Goal: Task Accomplishment & Management: Use online tool/utility

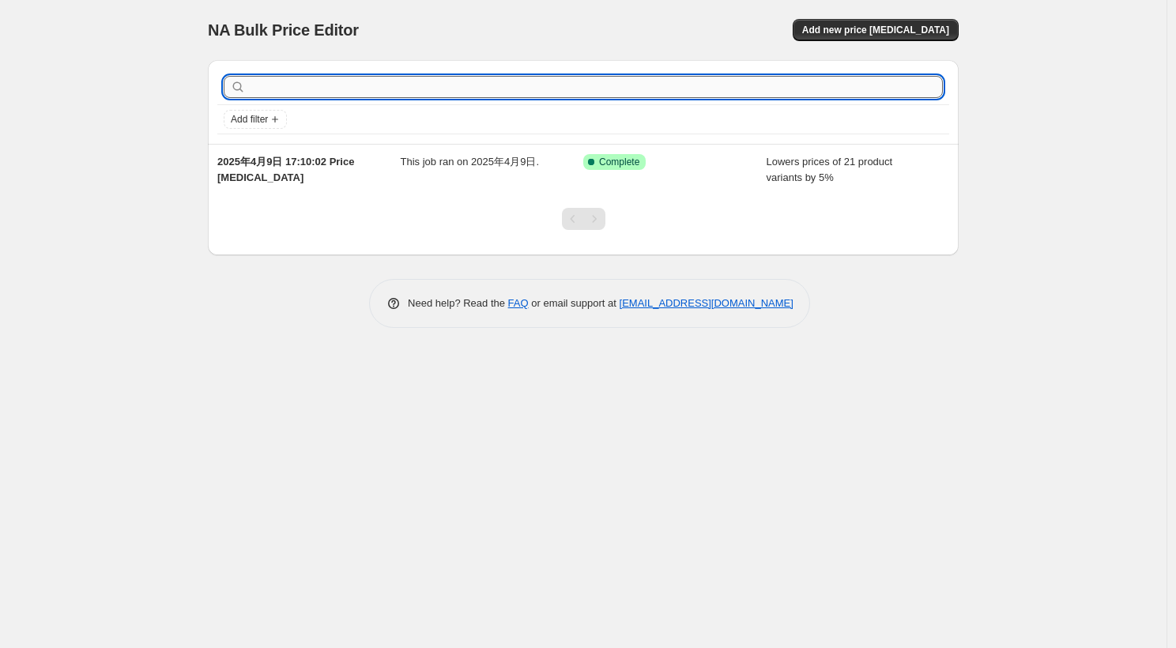
click at [363, 90] on input "text" at bounding box center [596, 87] width 694 height 22
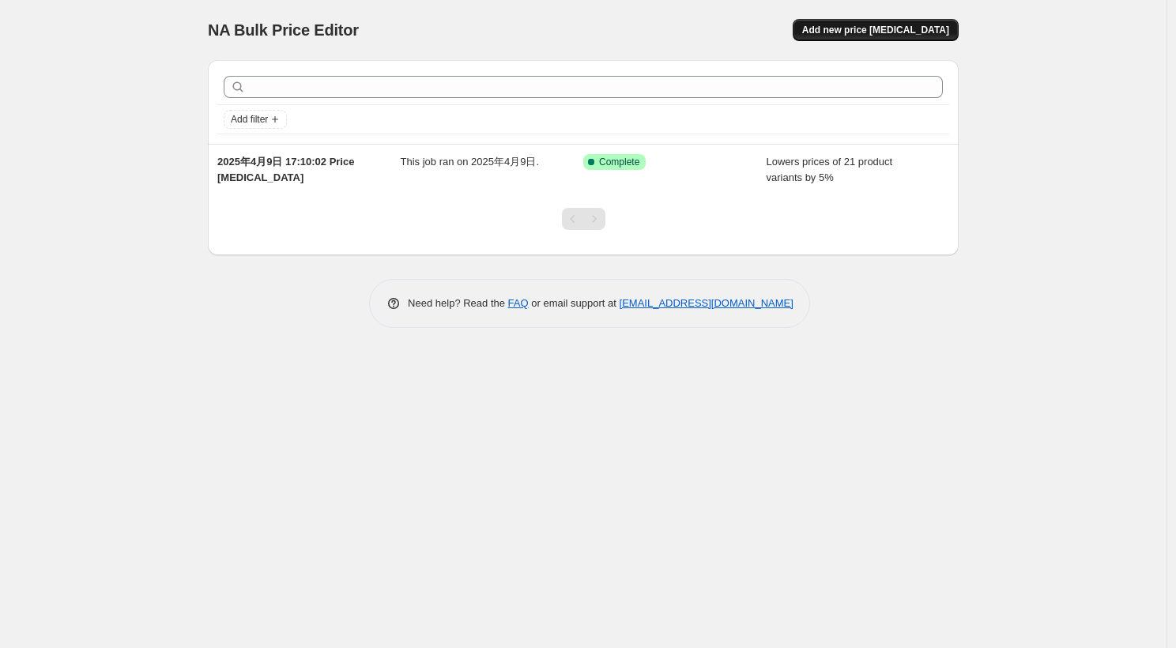
click at [927, 24] on span "Add new price [MEDICAL_DATA]" at bounding box center [875, 30] width 147 height 13
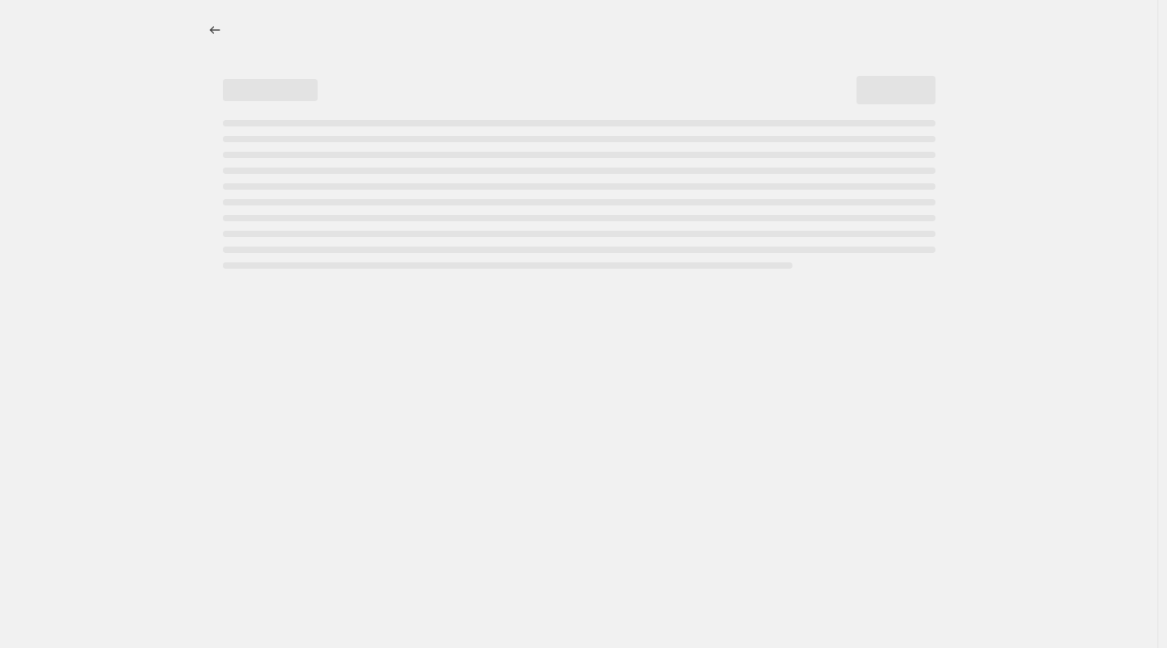
select select "percentage"
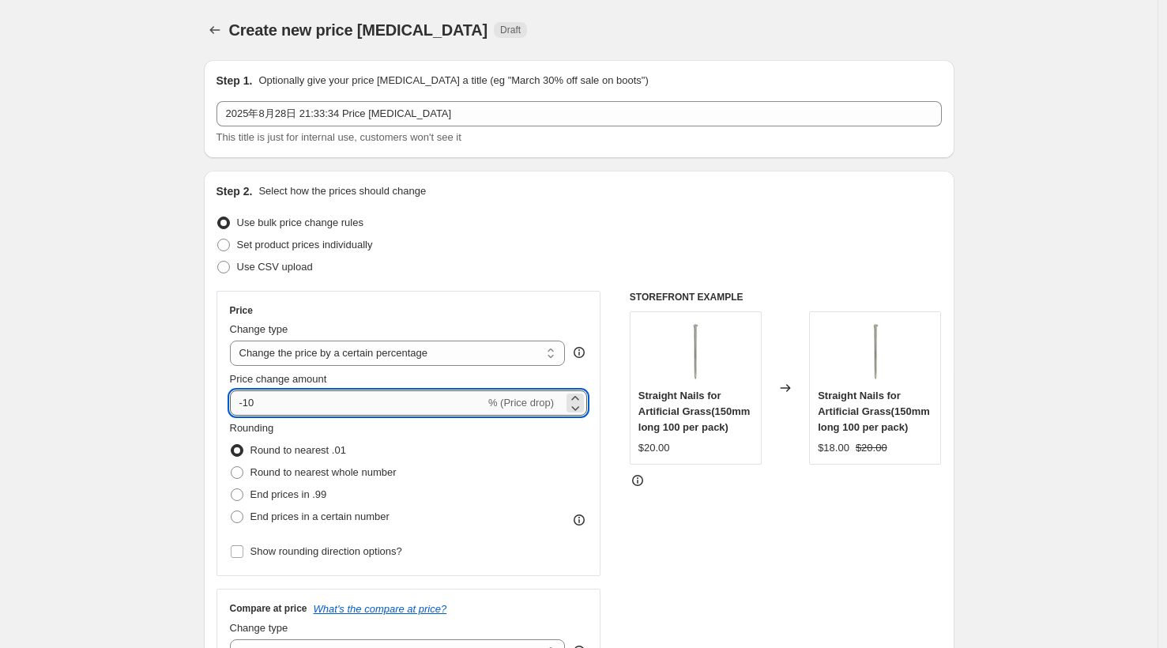
drag, startPoint x: 276, startPoint y: 408, endPoint x: 252, endPoint y: 406, distance: 23.8
click at [252, 406] on input "-10" at bounding box center [357, 402] width 255 height 25
type input "-1"
type input "-7"
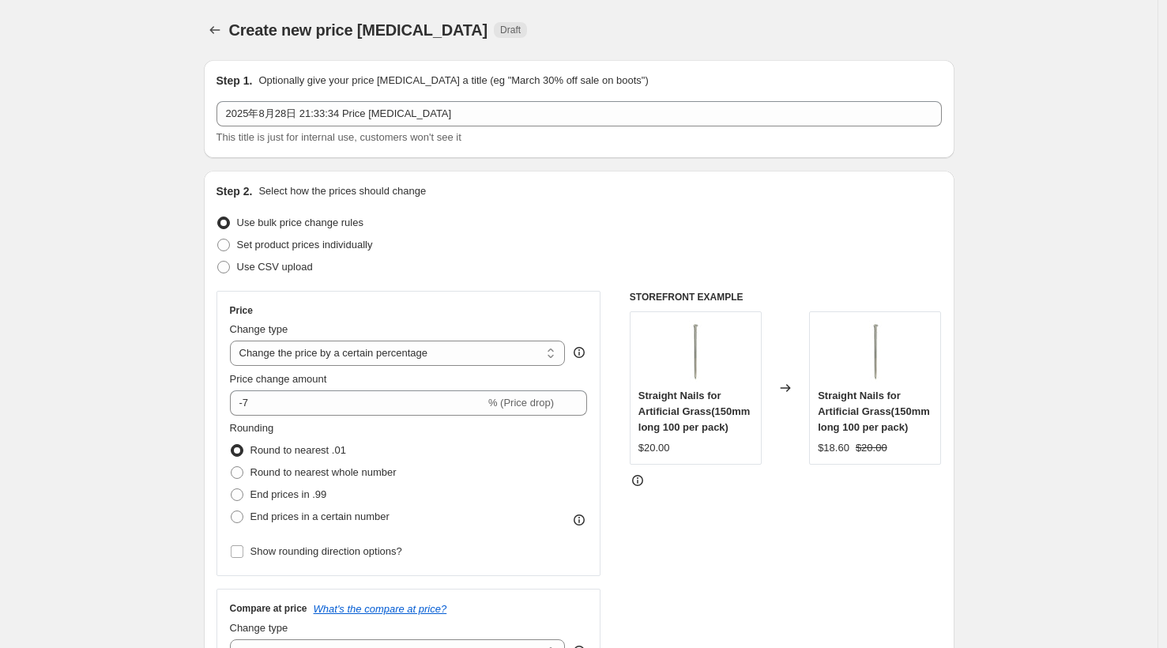
click at [508, 212] on div "Use bulk price change rules" at bounding box center [578, 223] width 725 height 22
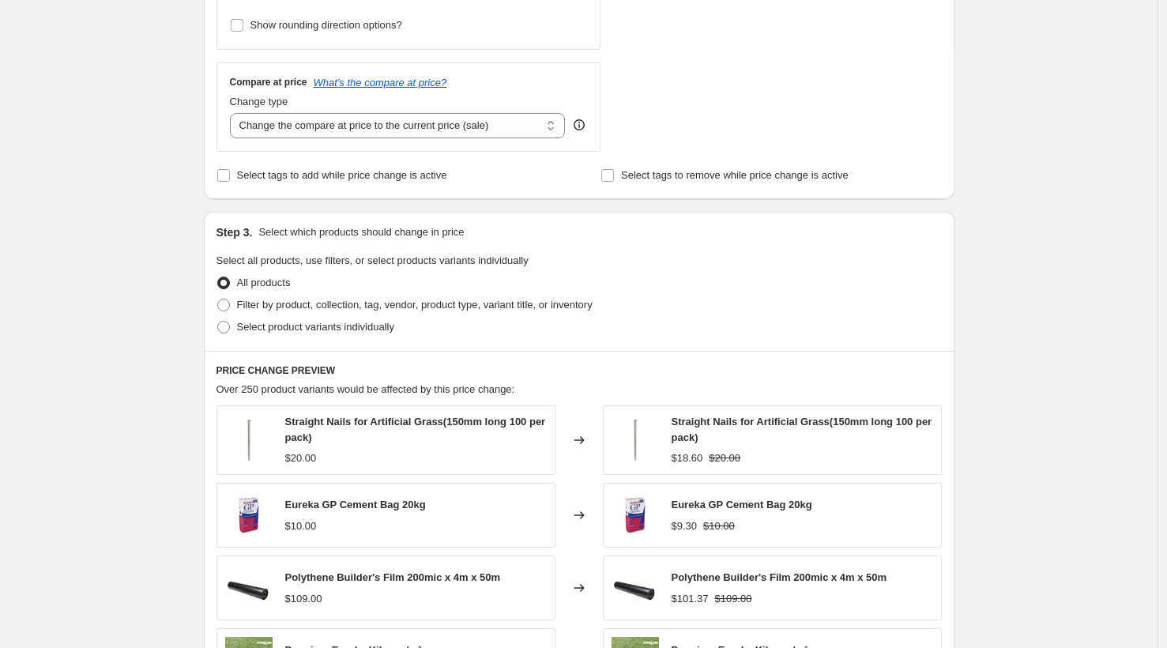
scroll to position [555, 0]
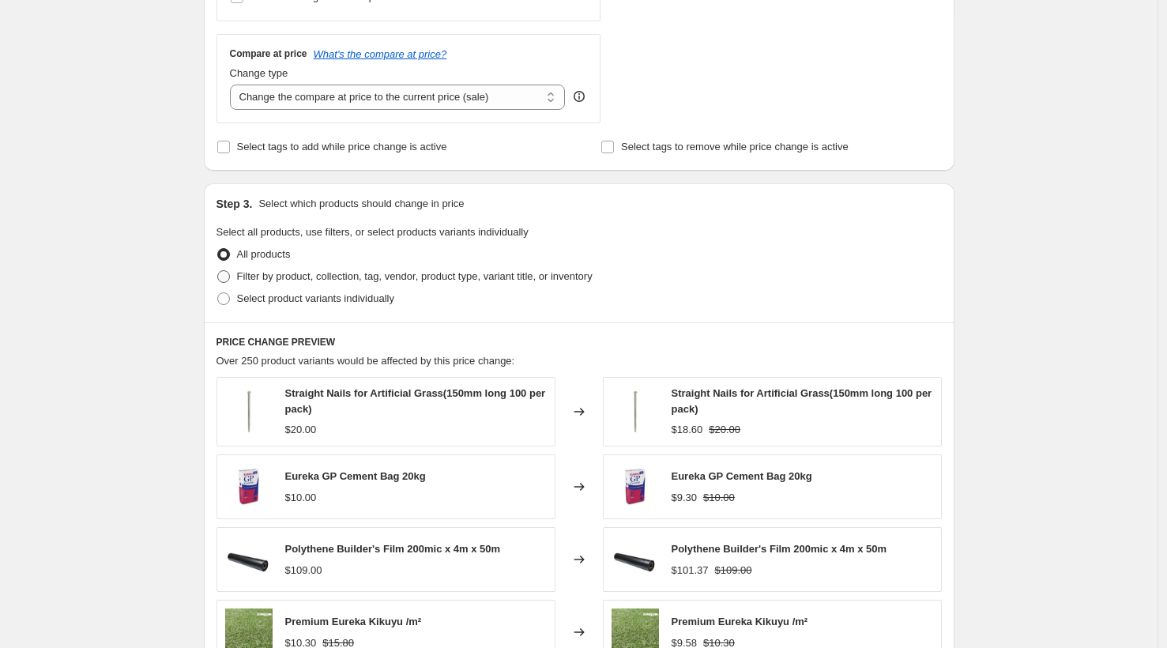
click at [529, 274] on span "Filter by product, collection, tag, vendor, product type, variant title, or inv…" at bounding box center [415, 276] width 356 height 12
click at [218, 271] on input "Filter by product, collection, tag, vendor, product type, variant title, or inv…" at bounding box center [217, 270] width 1 height 1
radio input "true"
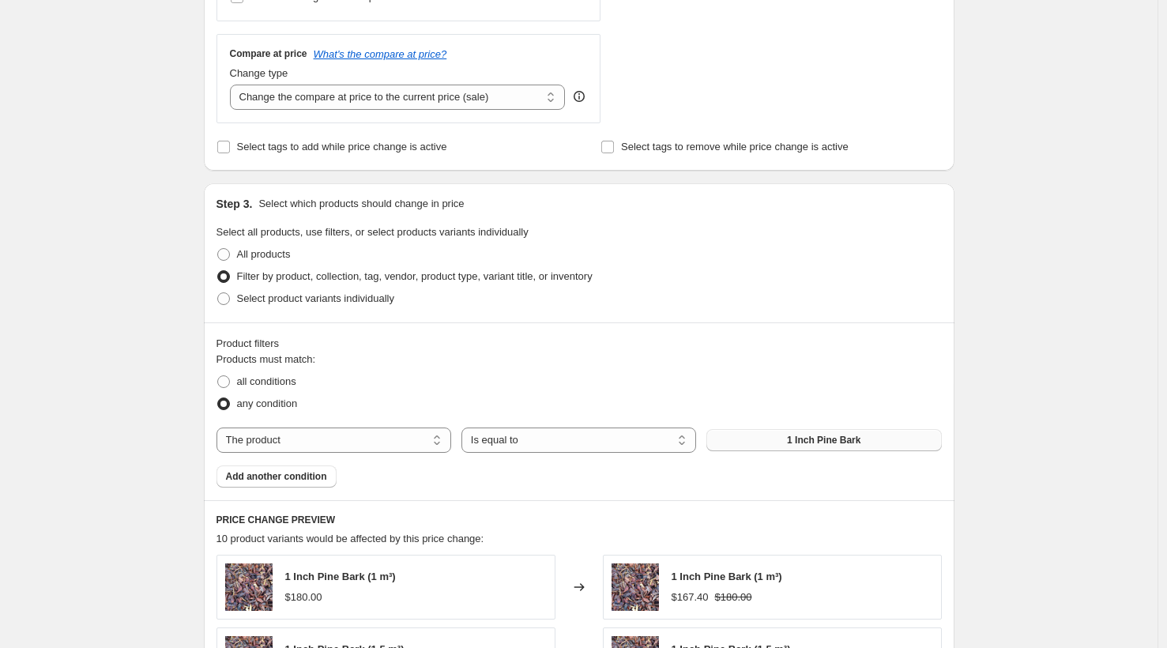
click at [766, 436] on button "1 Inch Pine Bark" at bounding box center [823, 440] width 235 height 22
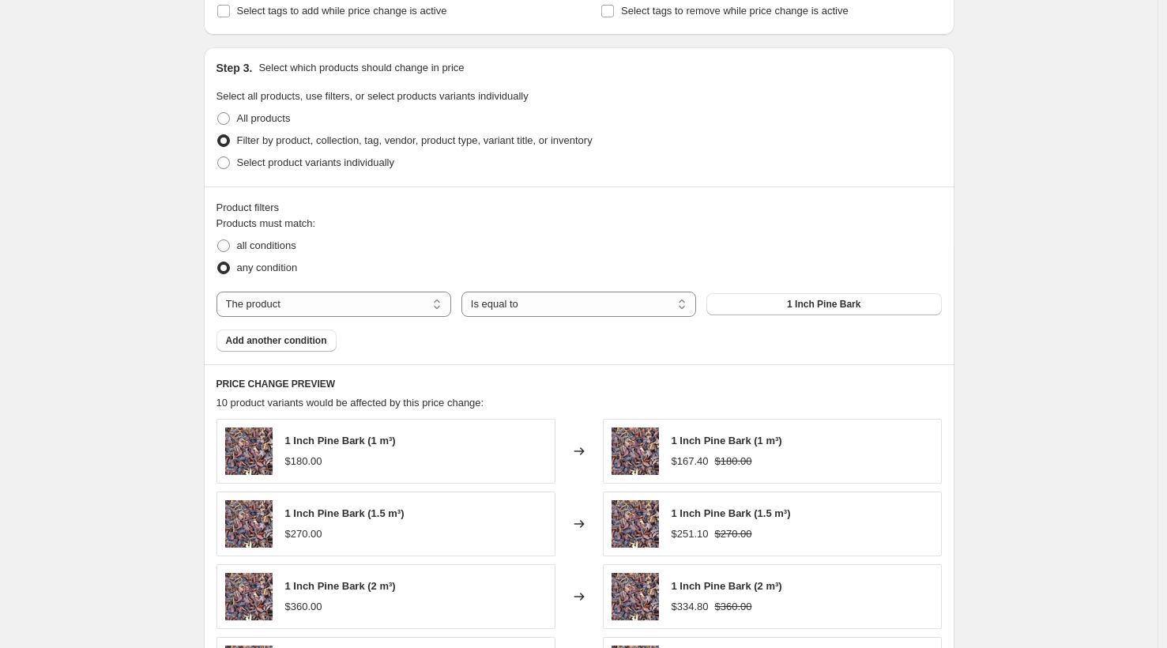
scroll to position [702, 0]
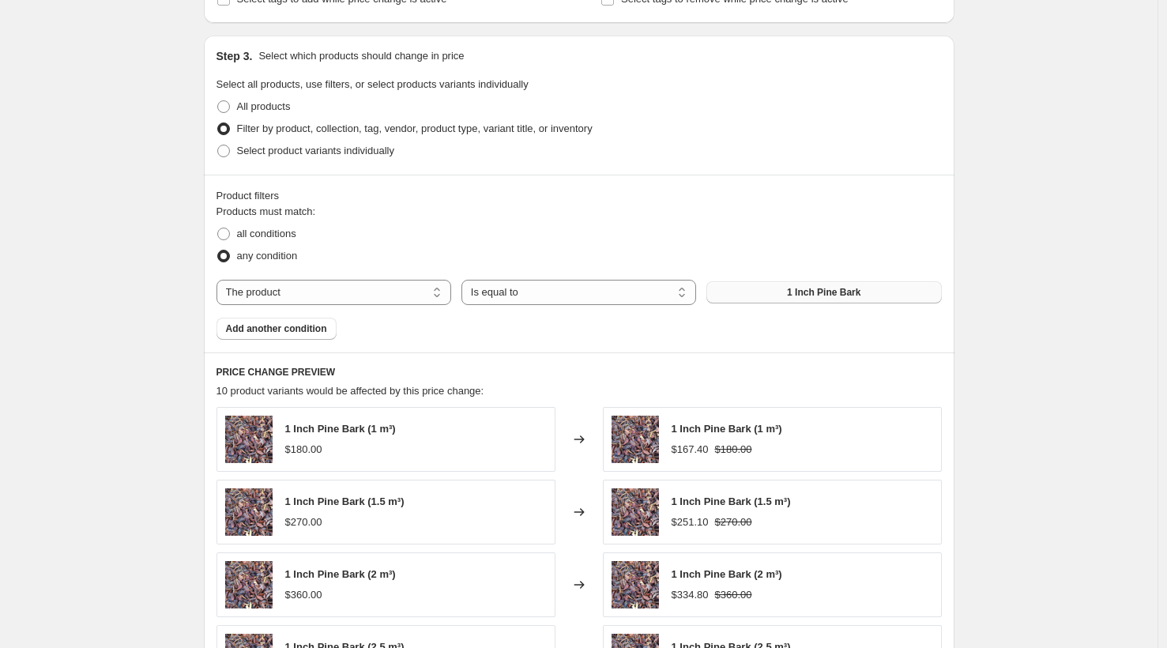
click at [783, 292] on button "1 Inch Pine Bark" at bounding box center [823, 292] width 235 height 22
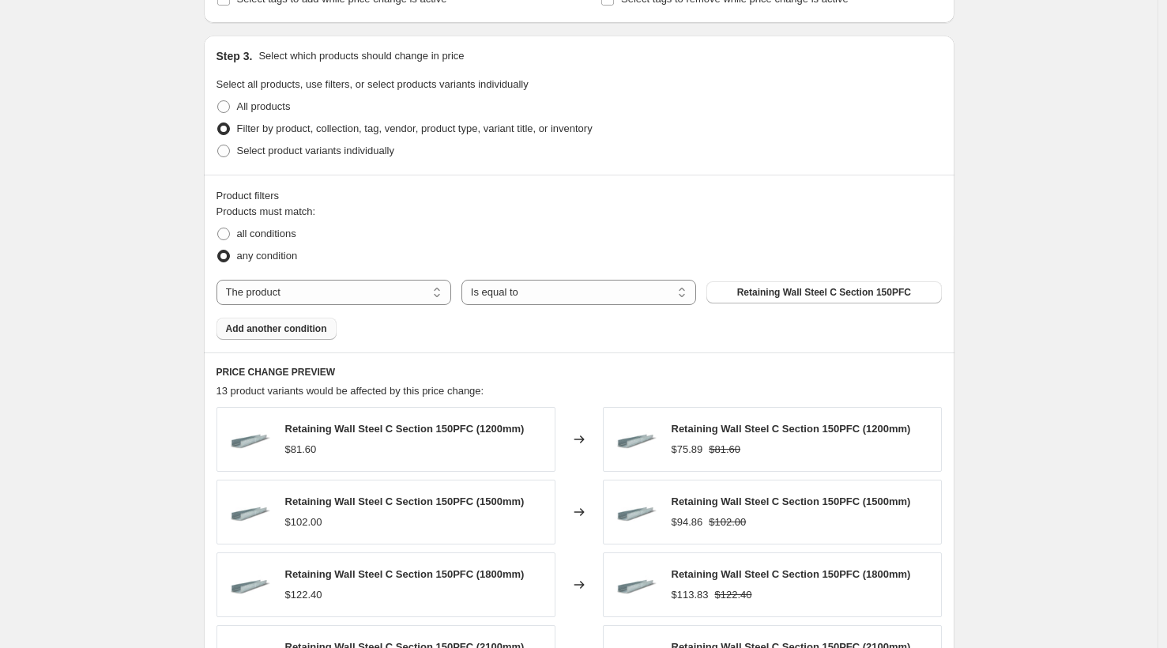
click at [292, 327] on span "Add another condition" at bounding box center [276, 328] width 101 height 13
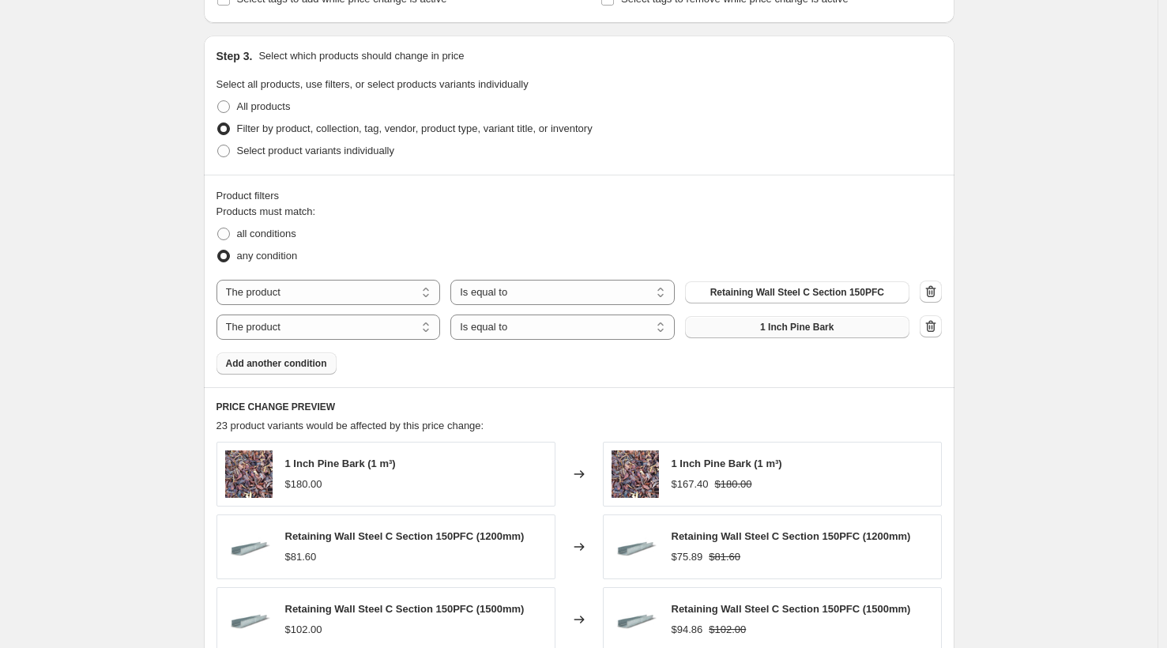
click at [755, 329] on button "1 Inch Pine Bark" at bounding box center [797, 327] width 224 height 22
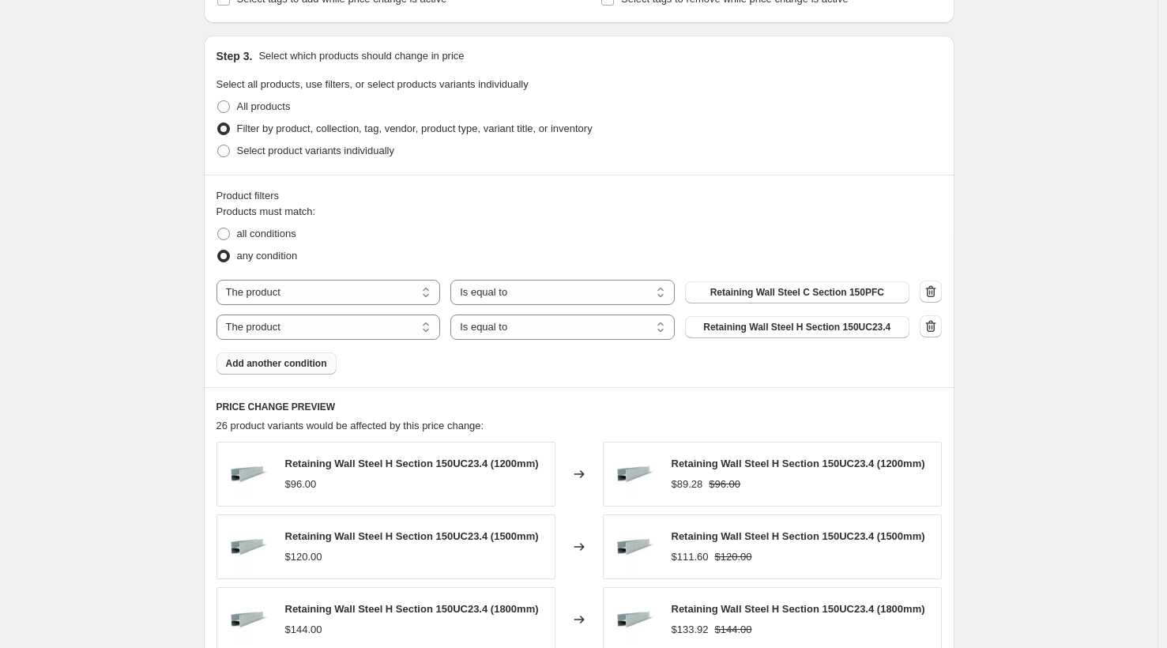
click at [311, 363] on span "Add another condition" at bounding box center [276, 363] width 101 height 13
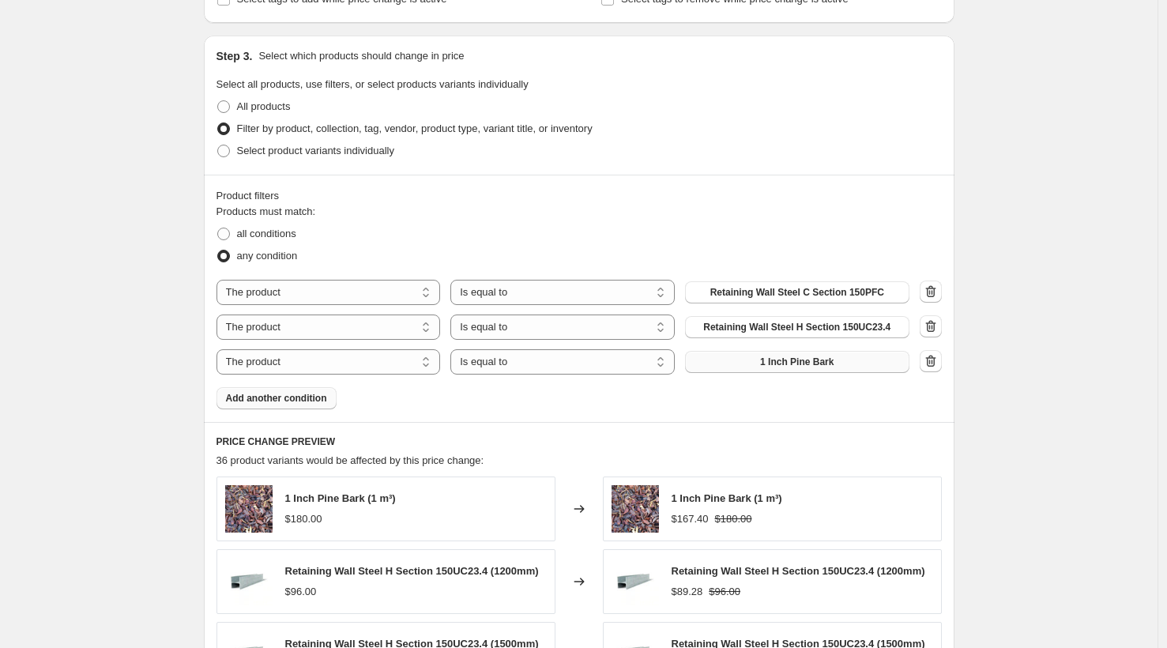
click at [816, 363] on span "1 Inch Pine Bark" at bounding box center [796, 362] width 73 height 13
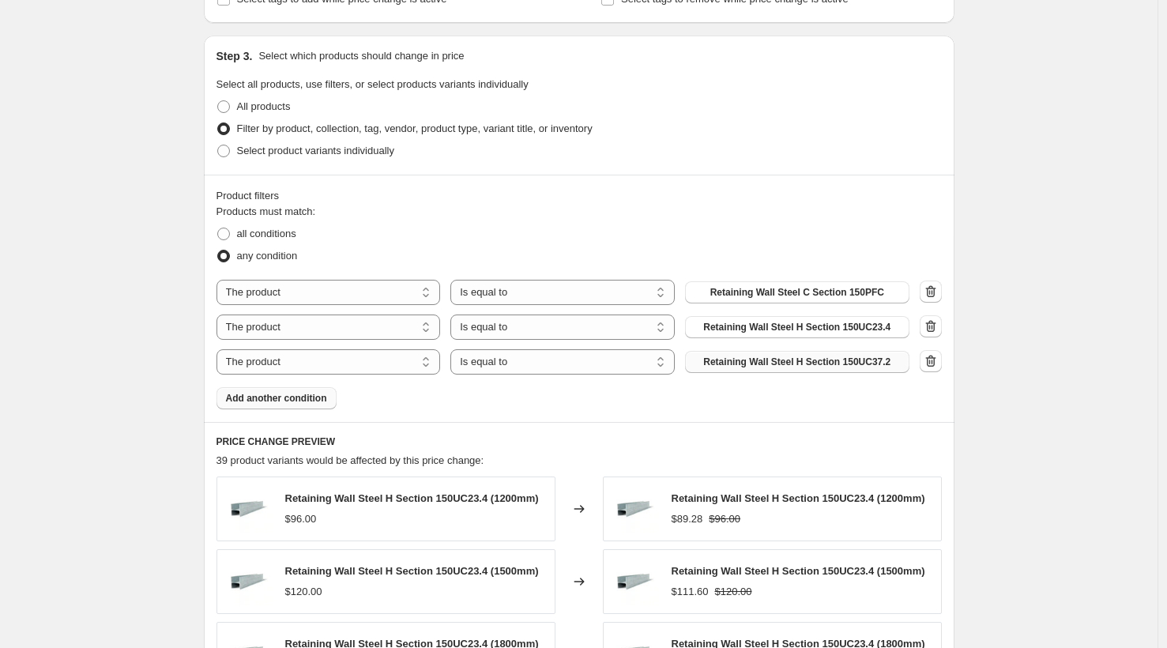
click at [307, 403] on span "Add another condition" at bounding box center [276, 398] width 101 height 13
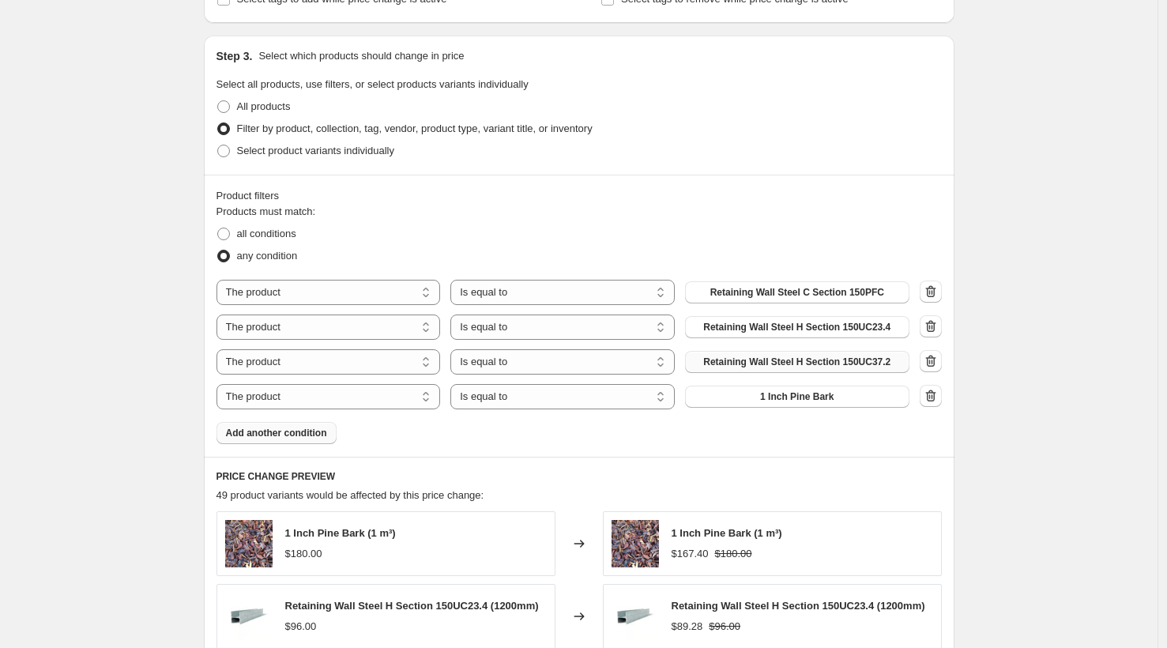
click at [303, 431] on span "Add another condition" at bounding box center [276, 433] width 101 height 13
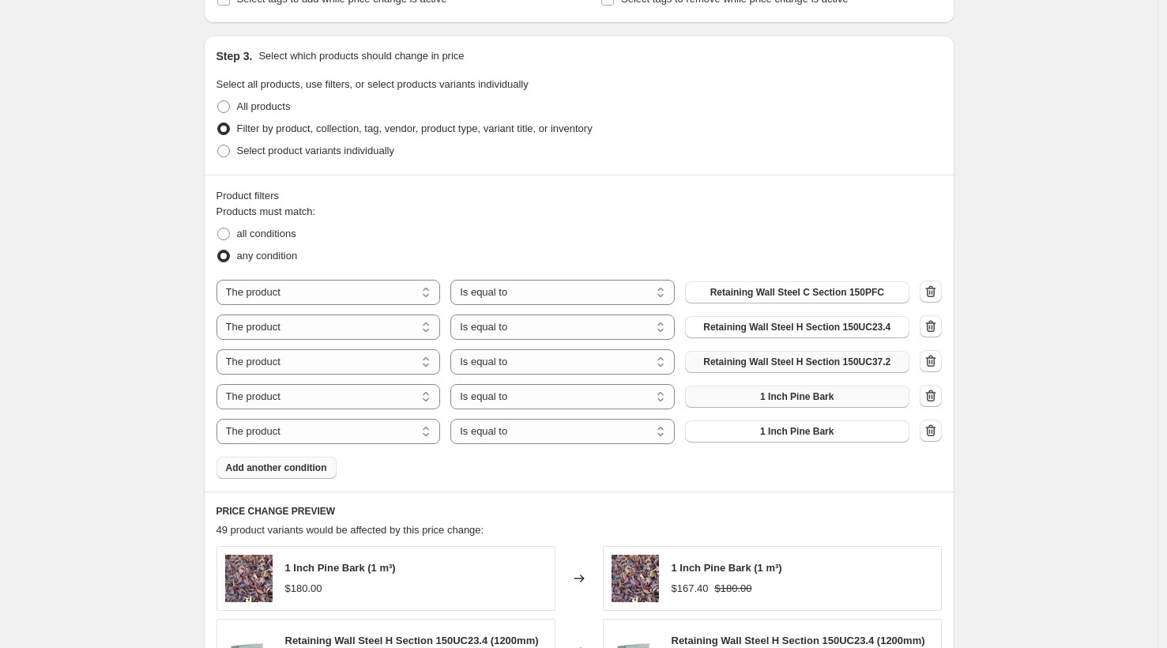
click at [796, 404] on button "1 Inch Pine Bark" at bounding box center [797, 397] width 224 height 22
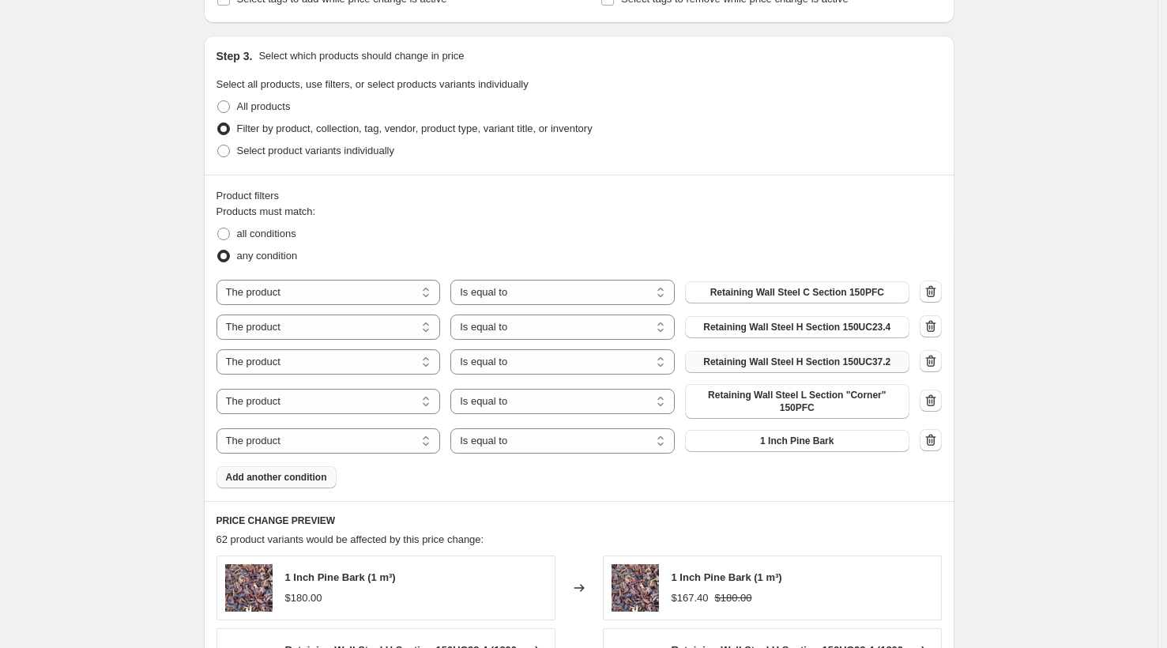
click at [319, 481] on span "Add another condition" at bounding box center [276, 477] width 101 height 13
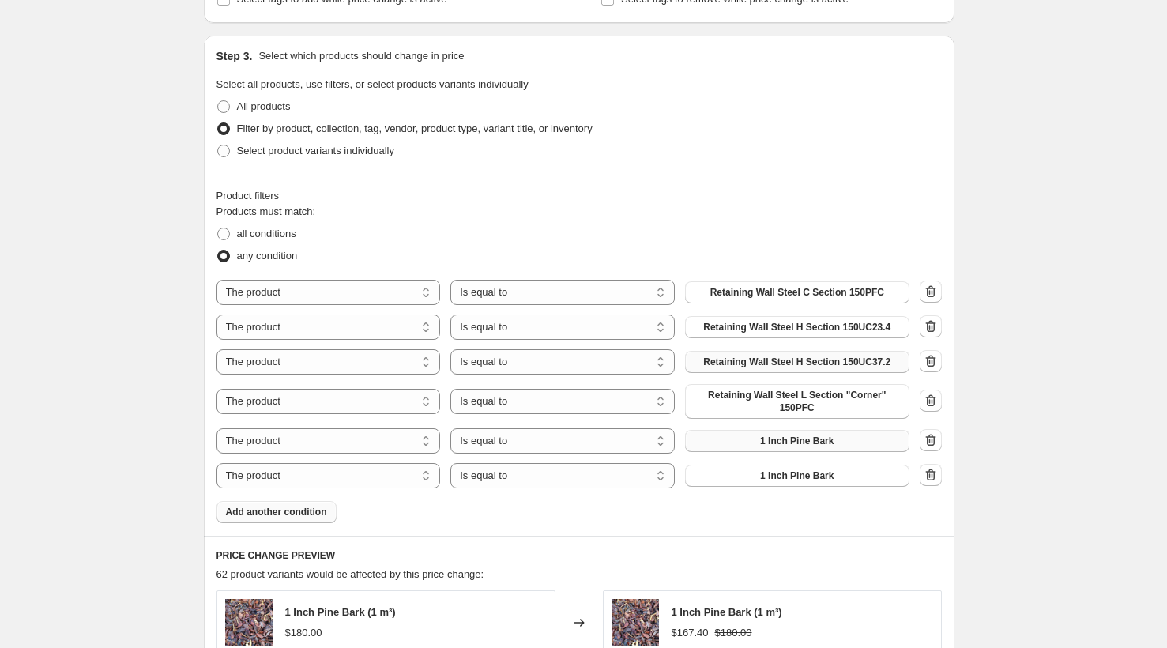
click at [774, 437] on span "1 Inch Pine Bark" at bounding box center [796, 441] width 73 height 13
click at [770, 480] on span "1 Inch Pine Bark" at bounding box center [796, 475] width 73 height 13
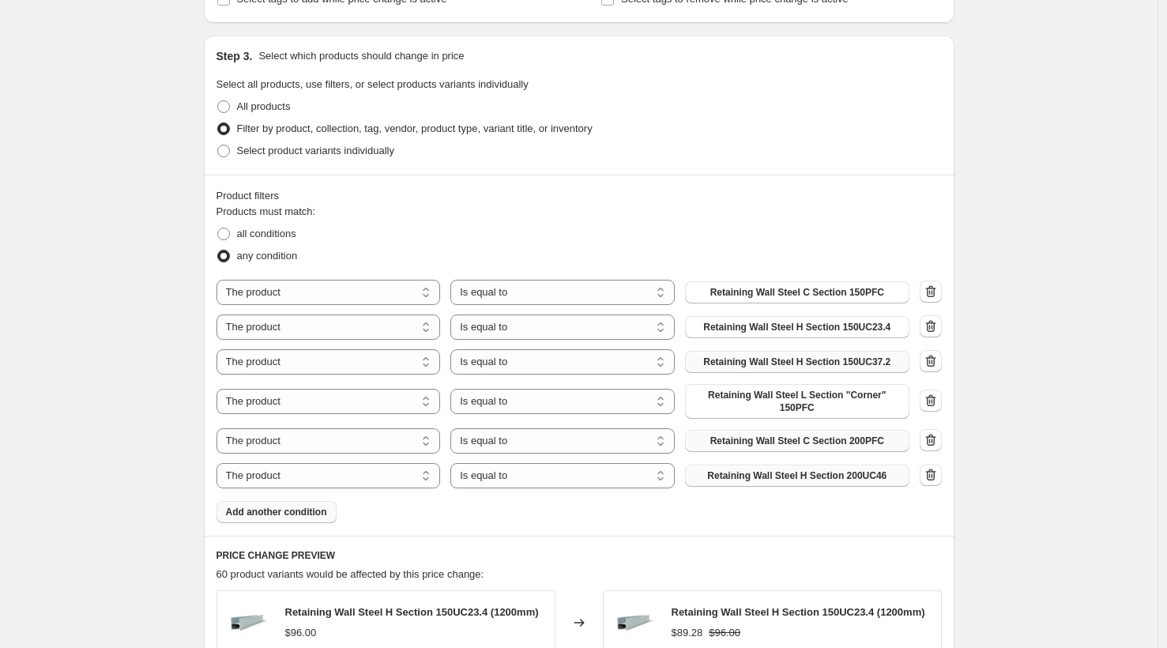
click at [253, 510] on span "Add another condition" at bounding box center [276, 512] width 101 height 13
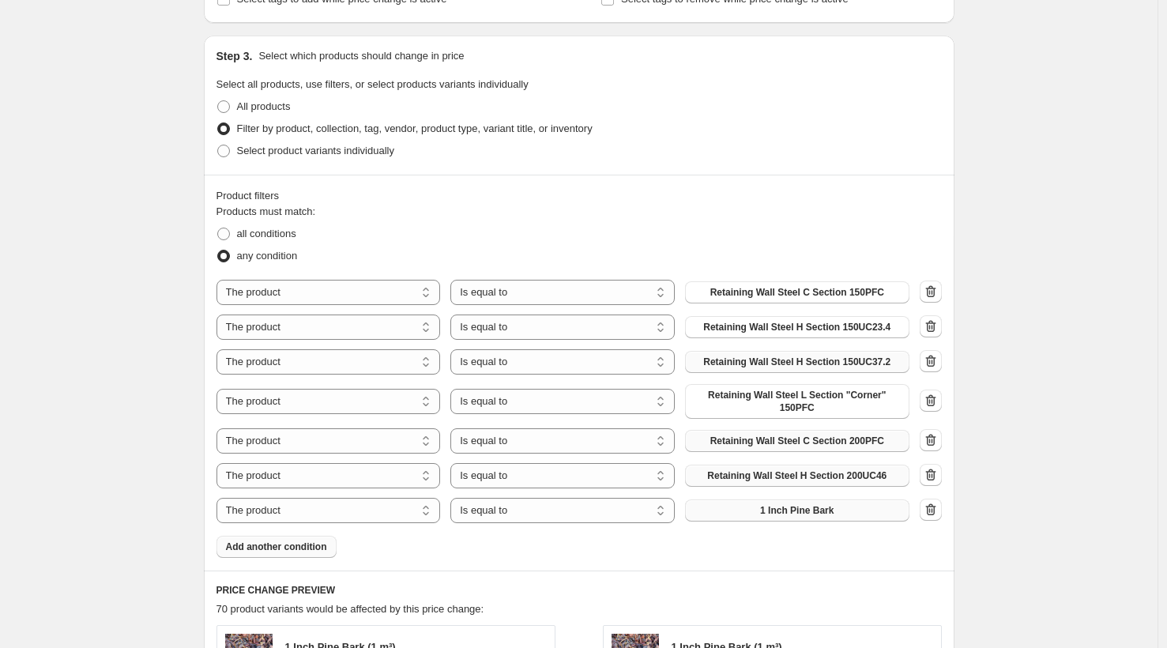
click at [772, 518] on button "1 Inch Pine Bark" at bounding box center [797, 510] width 224 height 22
click at [327, 548] on span "Add another condition" at bounding box center [276, 546] width 101 height 13
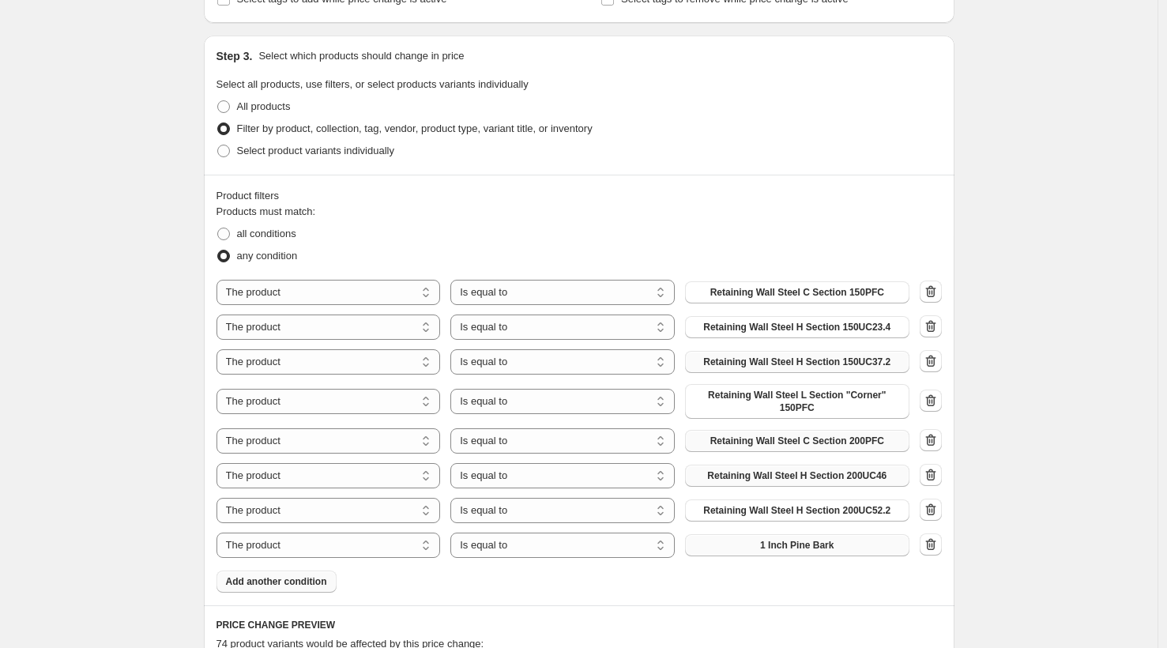
click at [814, 537] on button "1 Inch Pine Bark" at bounding box center [797, 545] width 224 height 22
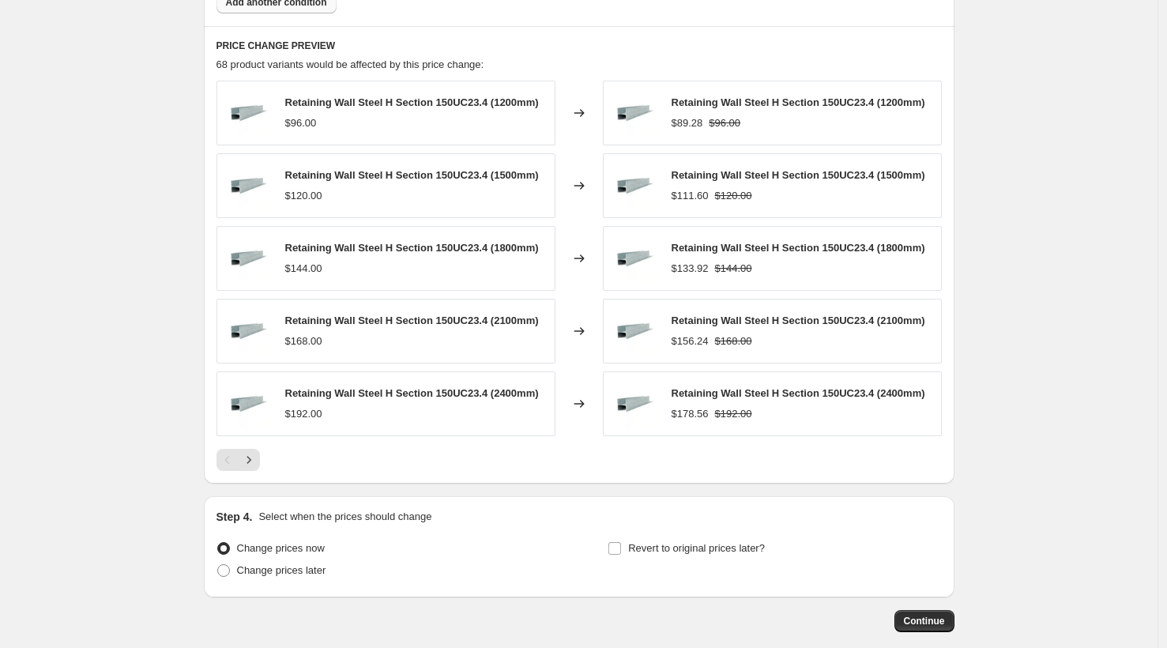
scroll to position [1367, 0]
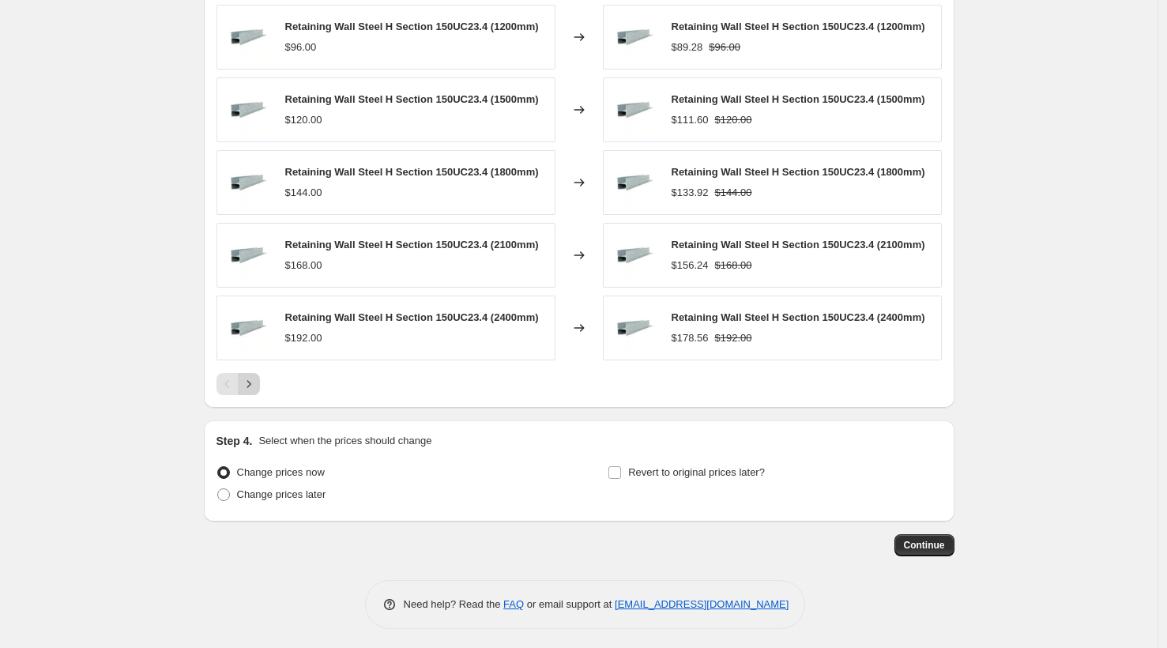
click at [257, 392] on icon "Next" at bounding box center [249, 384] width 16 height 16
click at [928, 551] on span "Continue" at bounding box center [924, 545] width 41 height 13
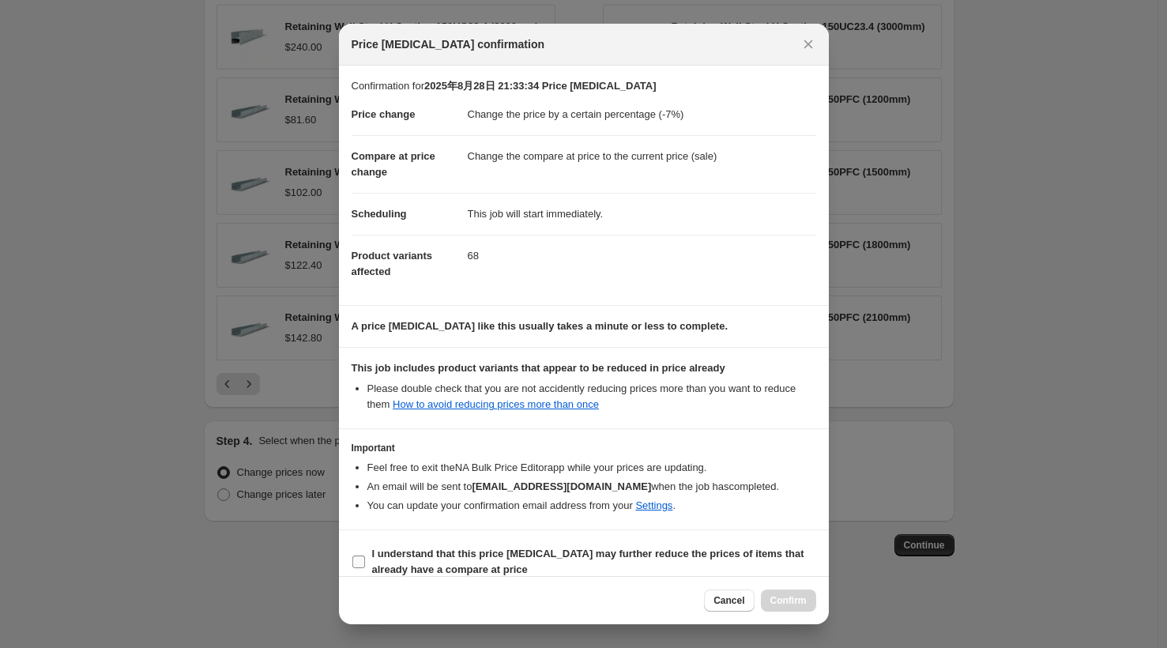
click at [353, 563] on input "I understand that this price change job may further reduce the prices of items …" at bounding box center [358, 561] width 13 height 13
checkbox input "true"
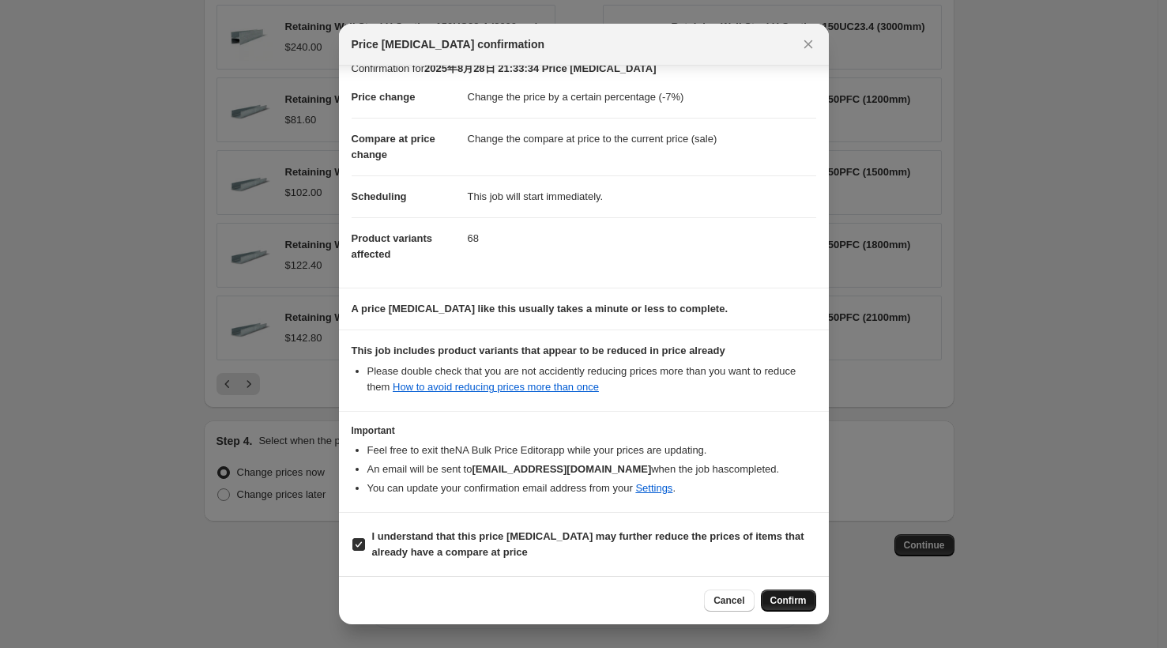
click at [781, 604] on span "Confirm" at bounding box center [788, 600] width 36 height 13
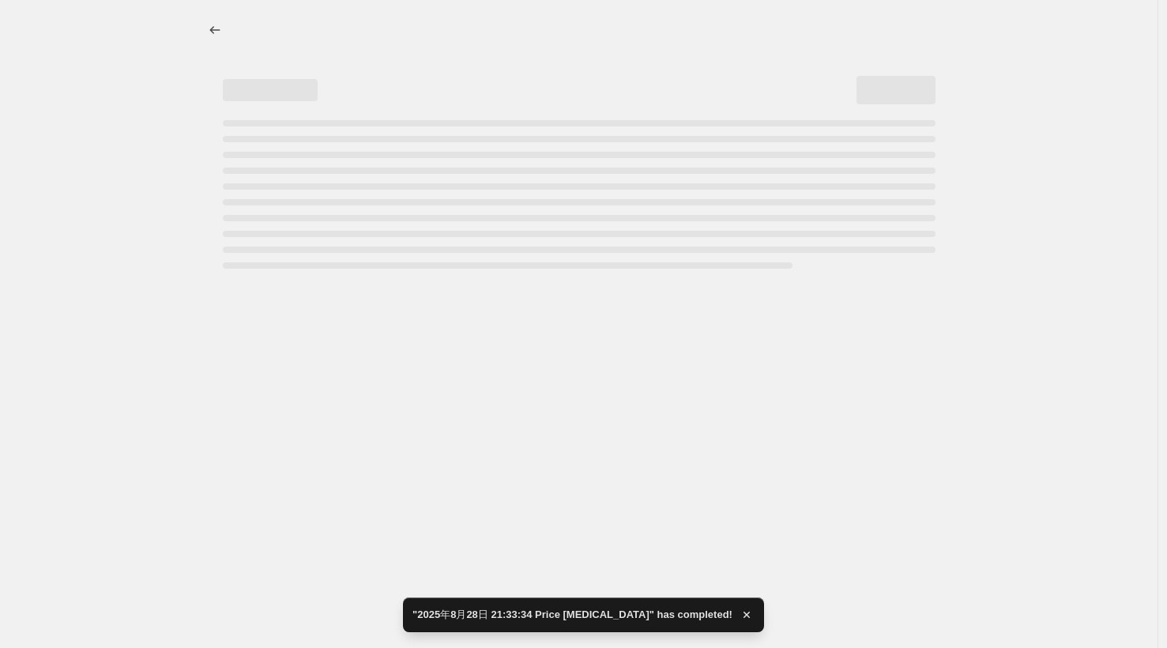
select select "percentage"
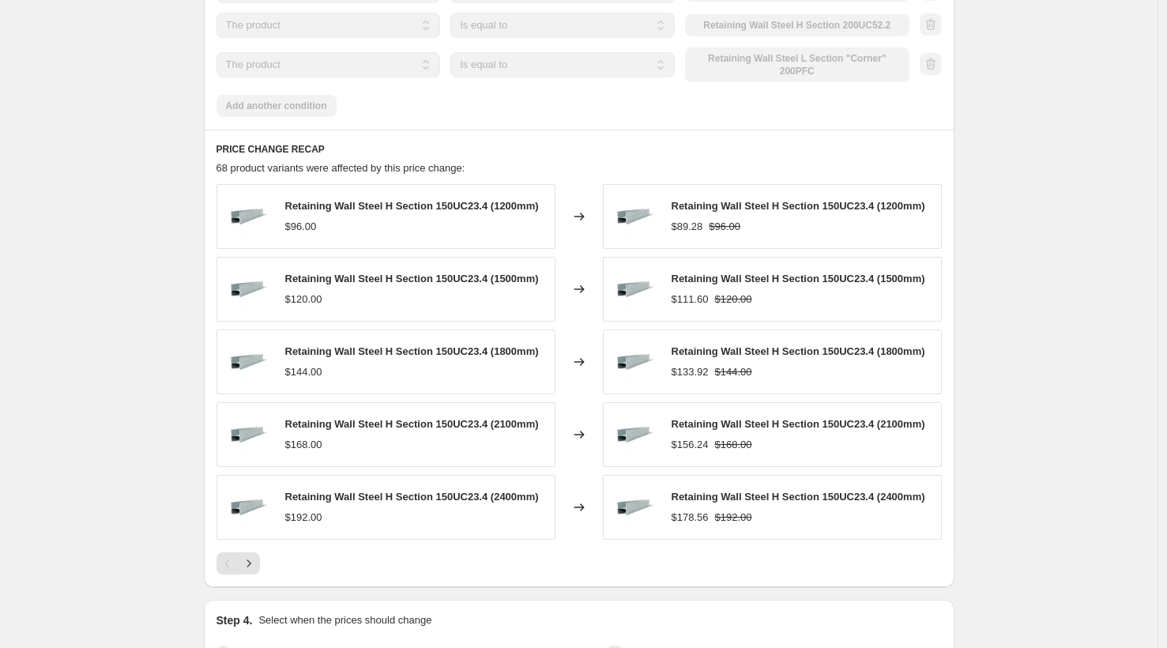
scroll to position [1379, 0]
